Goal: Find contact information: Find contact information

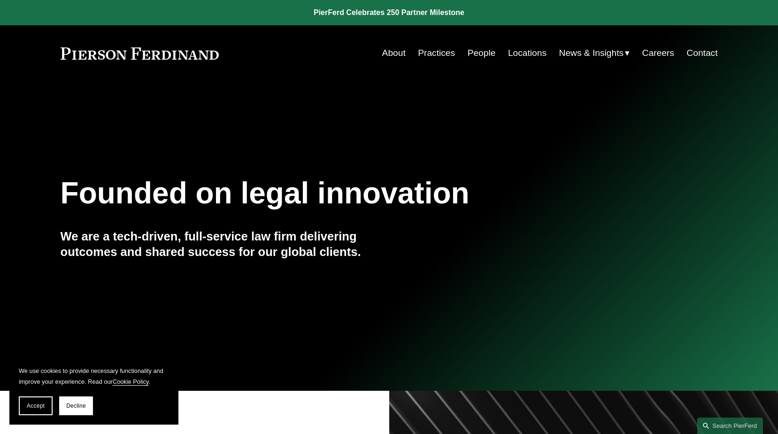
click at [517, 52] on link "Locations" at bounding box center [527, 53] width 39 height 18
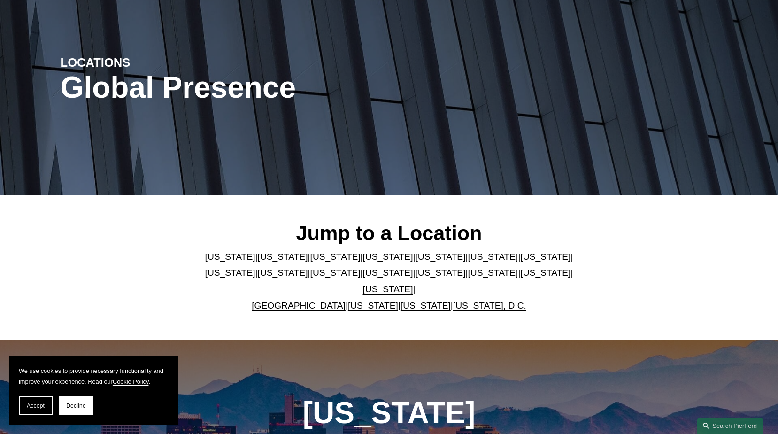
scroll to position [94, 0]
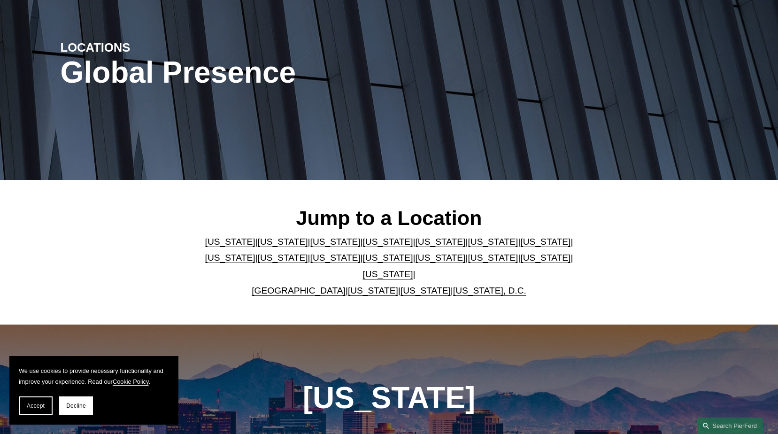
click at [363, 262] on link "New York" at bounding box center [388, 258] width 50 height 10
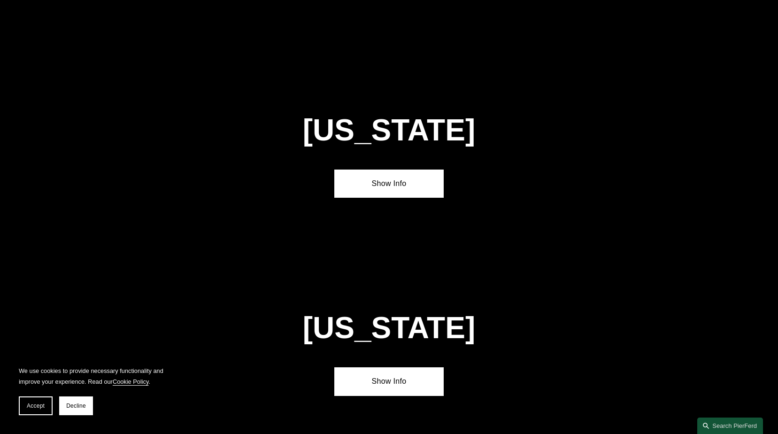
scroll to position [2396, 0]
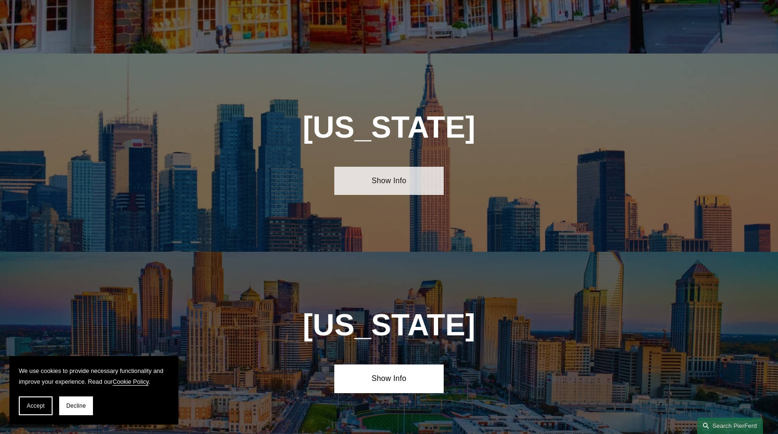
click at [399, 167] on link "Show Info" at bounding box center [388, 181] width 109 height 28
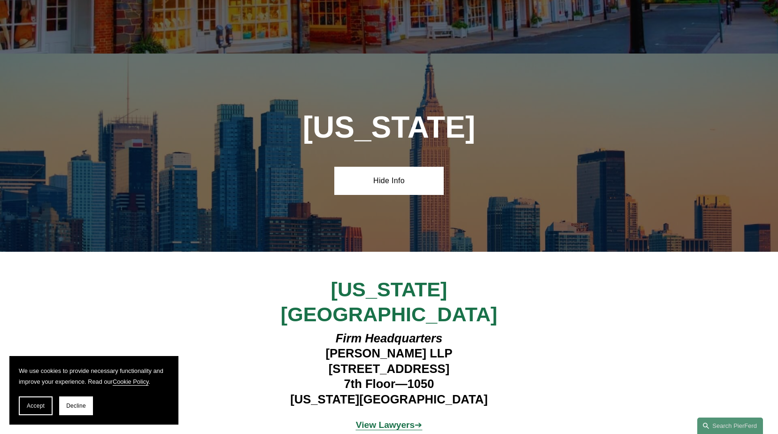
drag, startPoint x: 475, startPoint y: 295, endPoint x: 305, endPoint y: 300, distance: 170.0
click at [305, 331] on h4 "Firm Headquarters Pierson Ferdinand LLP 1270 Avenue of the Americas 7th Floor—1…" at bounding box center [389, 369] width 274 height 76
copy h4 "1270 Avenue of the Americas"
drag, startPoint x: 446, startPoint y: 324, endPoint x: 335, endPoint y: 331, distance: 111.5
click at [335, 331] on h4 "Firm Headquarters Pierson Ferdinand LLP 1270 Avenue of the Americas 7th Floor—1…" at bounding box center [389, 369] width 274 height 76
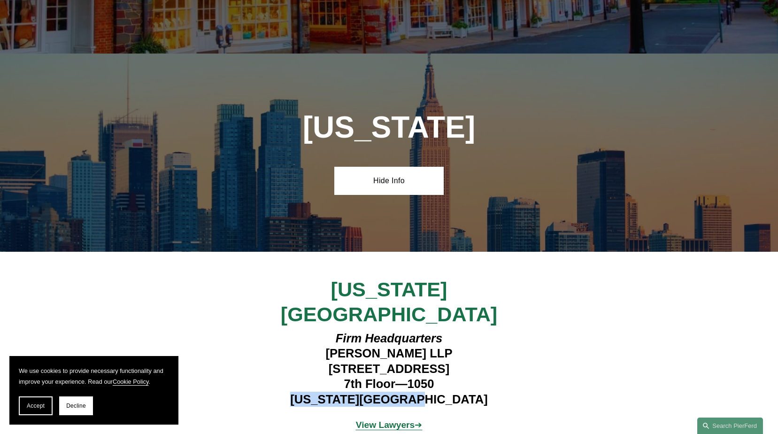
copy h4 "New York, NY 10020"
